Goal: Information Seeking & Learning: Learn about a topic

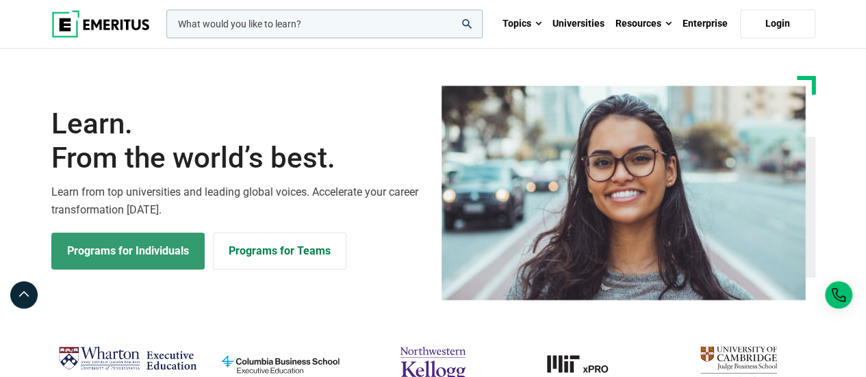
click at [112, 242] on link "Programs for Individuals" at bounding box center [127, 251] width 153 height 37
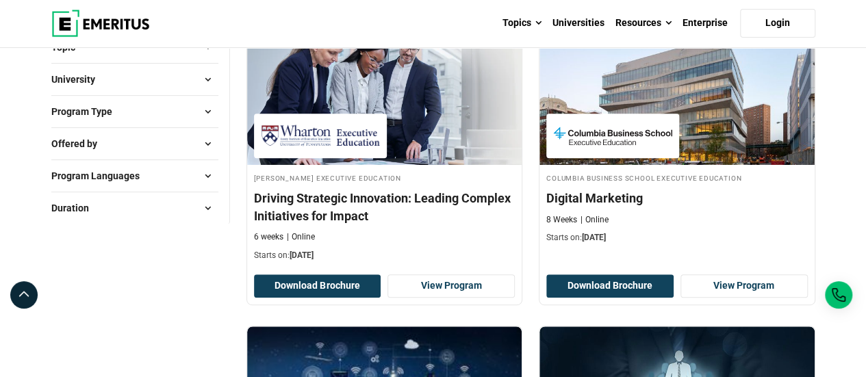
scroll to position [222, 0]
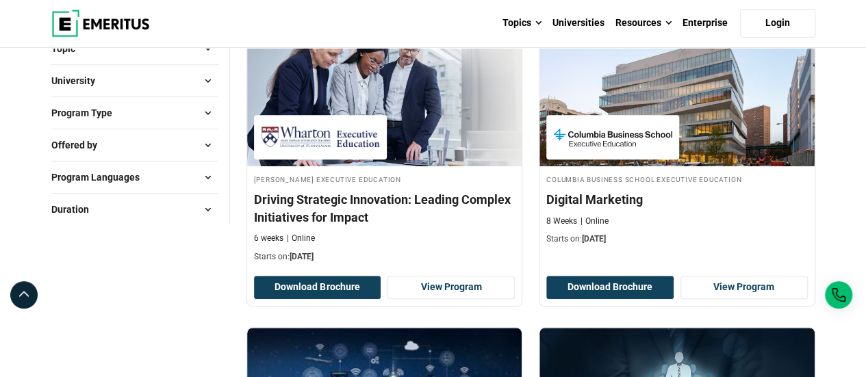
click at [118, 146] on button "Offered by" at bounding box center [134, 145] width 167 height 21
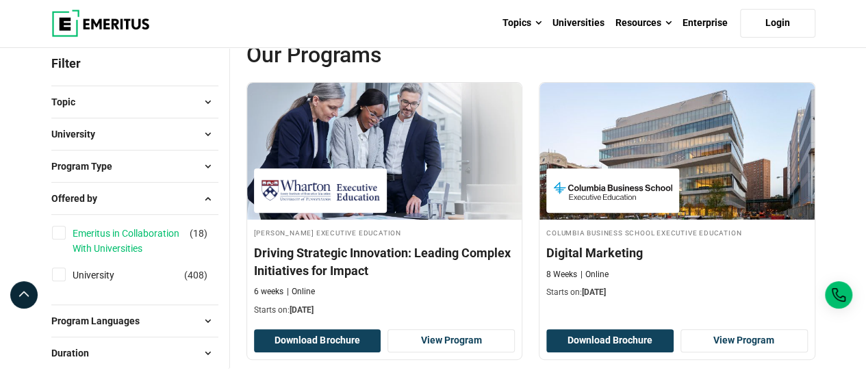
scroll to position [164, 0]
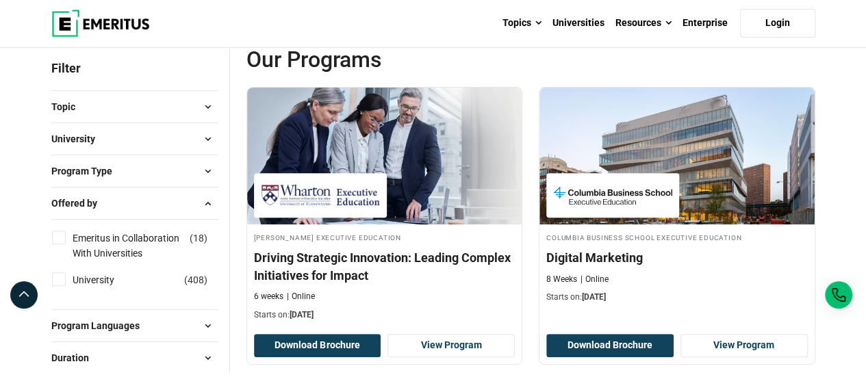
drag, startPoint x: 137, startPoint y: 151, endPoint x: 144, endPoint y: 138, distance: 15.3
click at [144, 138] on div "University Asian Institute of Management ( 10 ) Berkeley Executive Education ( …" at bounding box center [134, 138] width 167 height 32
click at [144, 138] on button "University" at bounding box center [134, 139] width 167 height 21
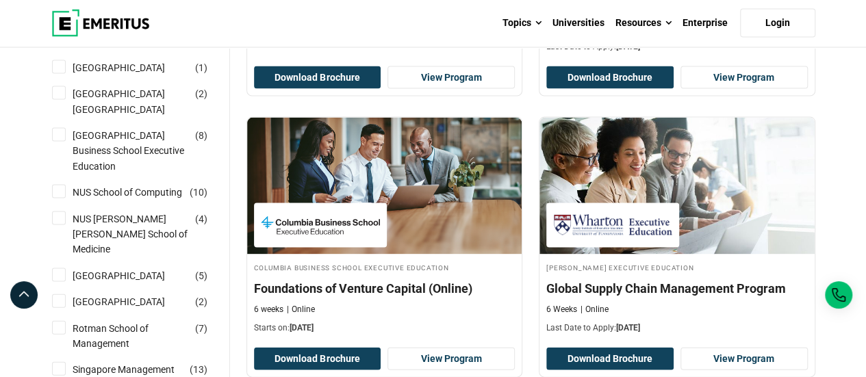
scroll to position [1329, 0]
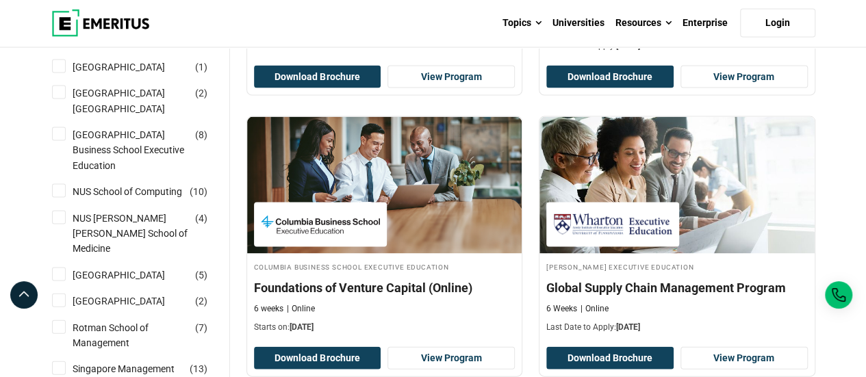
click at [60, 198] on input "NUS School of Computing ( 10 )" at bounding box center [59, 191] width 14 height 14
checkbox input "true"
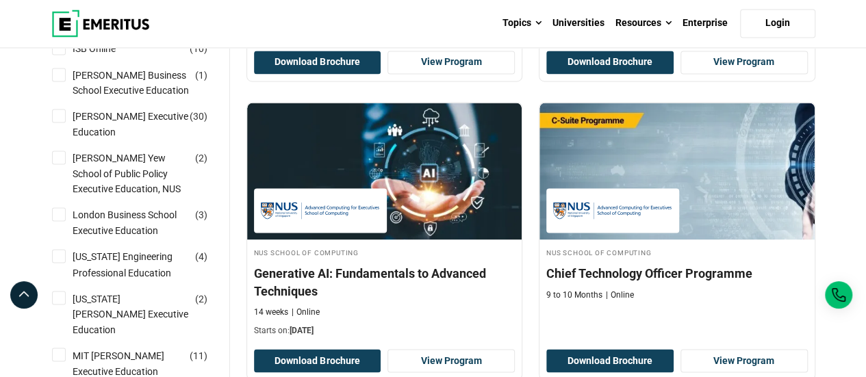
scroll to position [1030, 0]
